Goal: Information Seeking & Learning: Learn about a topic

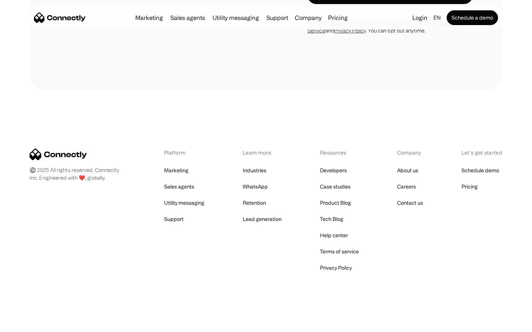
scroll to position [1426, 0]
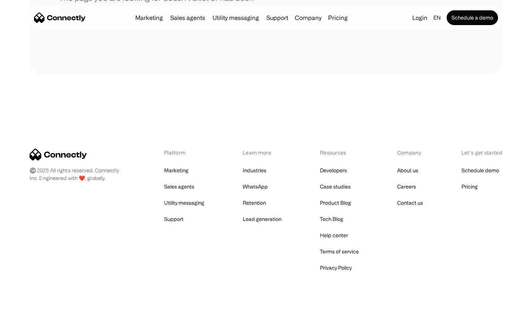
scroll to position [135, 0]
